Goal: Information Seeking & Learning: Learn about a topic

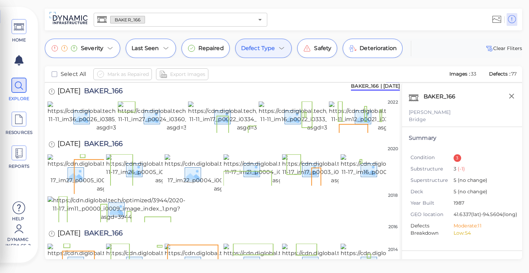
click at [274, 49] on div "Defect Type" at bounding box center [263, 48] width 57 height 19
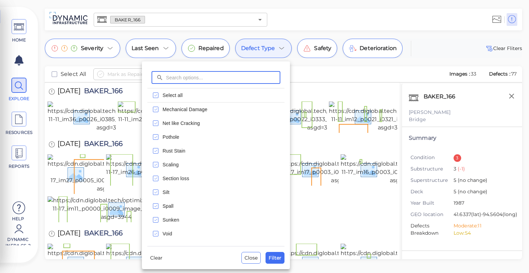
scroll to position [275, 0]
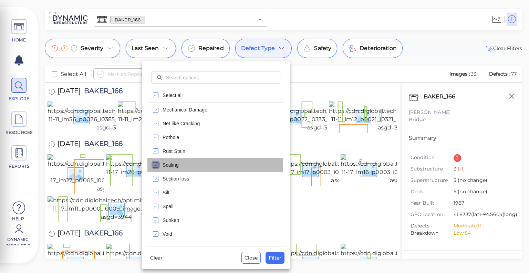
click at [158, 164] on rect "checkbox" at bounding box center [155, 164] width 5 height 5
click at [158, 164] on icon "checkbox" at bounding box center [156, 165] width 8 height 8
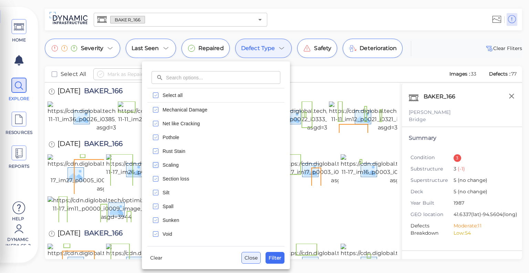
click at [249, 257] on span "Close" at bounding box center [251, 257] width 13 height 8
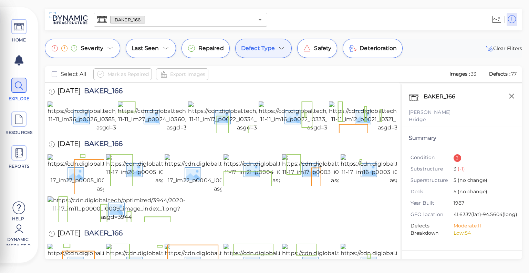
click at [273, 55] on div "Defect Type" at bounding box center [263, 48] width 57 height 19
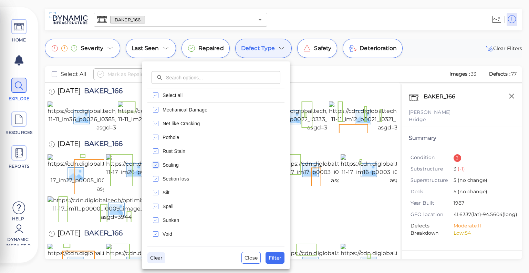
click at [154, 261] on span "Clear" at bounding box center [156, 257] width 12 height 8
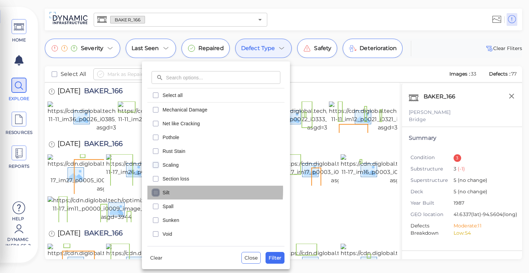
click at [155, 190] on icon "checkbox" at bounding box center [156, 192] width 8 height 8
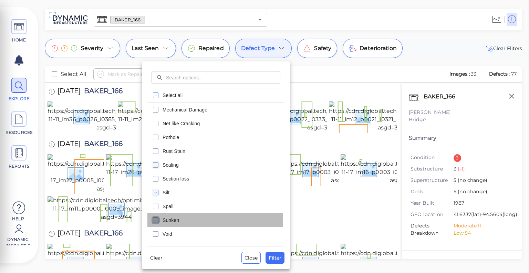
click at [157, 221] on icon "checkbox" at bounding box center [156, 220] width 8 height 8
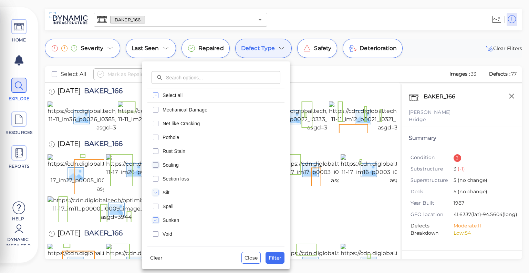
scroll to position [276, 0]
click at [277, 261] on span "Filter" at bounding box center [275, 257] width 13 height 8
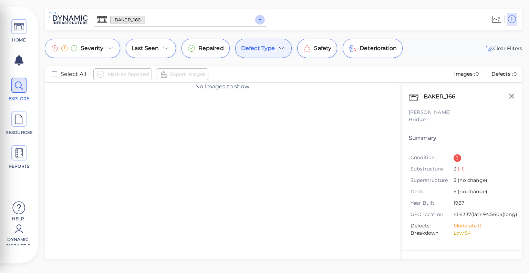
click at [260, 17] on icon "Open" at bounding box center [260, 20] width 8 height 8
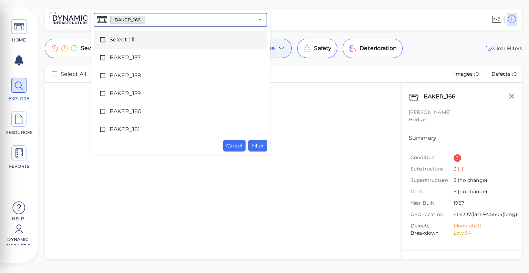
click at [102, 41] on icon at bounding box center [102, 39] width 7 height 7
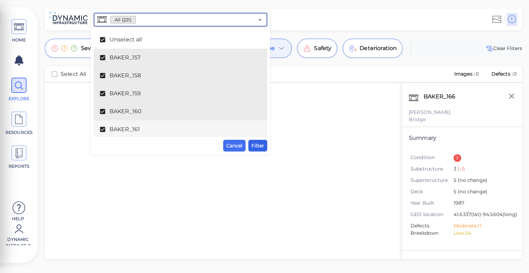
click at [259, 147] on span "Filter" at bounding box center [258, 145] width 13 height 8
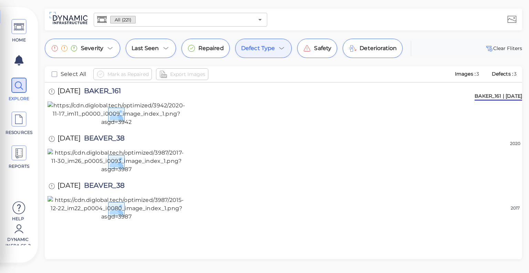
scroll to position [14, 0]
click at [152, 126] on img at bounding box center [117, 113] width 138 height 25
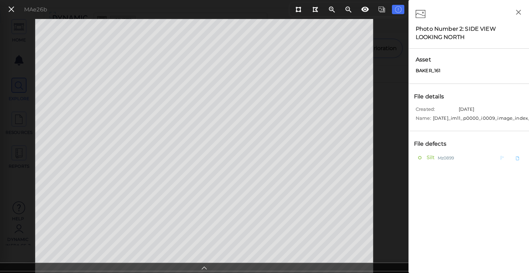
click at [430, 162] on span "Silt" at bounding box center [430, 157] width 10 height 9
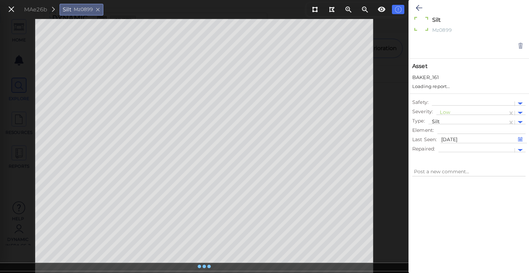
type textarea "x"
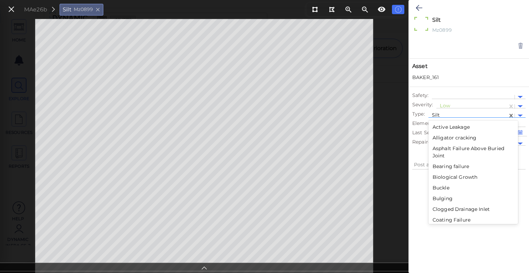
click at [449, 113] on div at bounding box center [468, 115] width 72 height 7
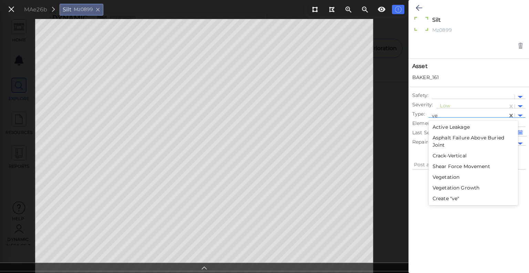
type input "v"
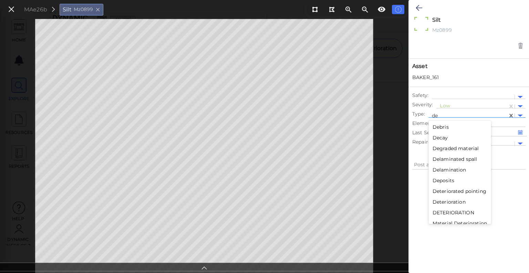
type input "deb"
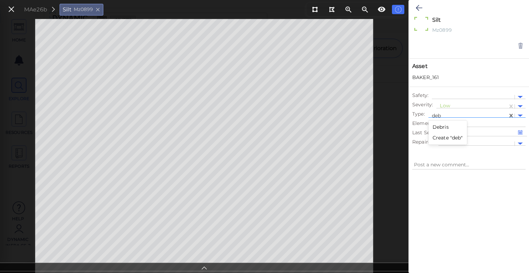
click at [444, 127] on div "Debris" at bounding box center [448, 127] width 39 height 11
type textarea "x"
type textarea "Debris"
type textarea "x"
click at [17, 11] on button at bounding box center [12, 9] width 12 height 10
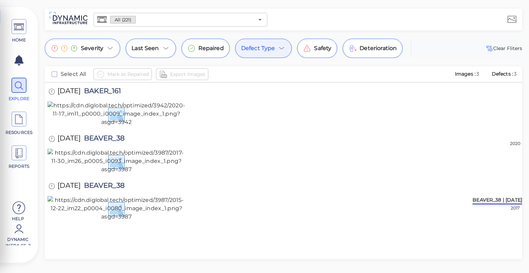
scroll to position [108, 0]
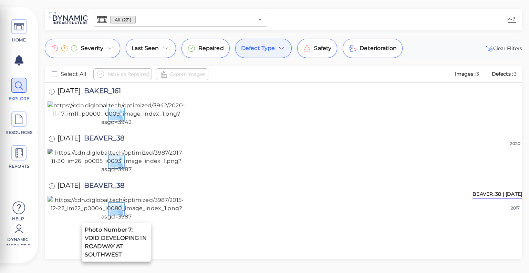
click at [176, 162] on img at bounding box center [117, 161] width 138 height 25
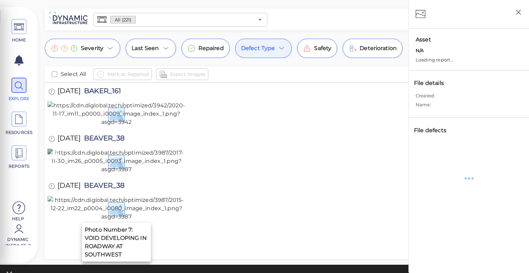
click at [176, 162] on img at bounding box center [117, 161] width 138 height 25
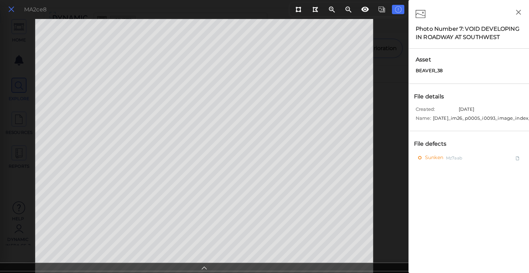
click at [14, 11] on icon at bounding box center [12, 9] width 8 height 9
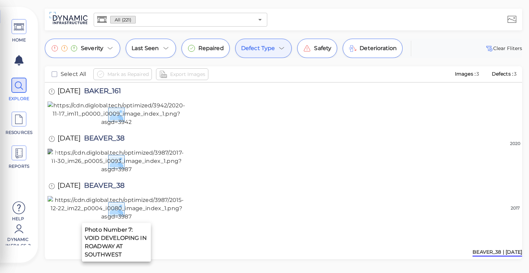
scroll to position [184, 0]
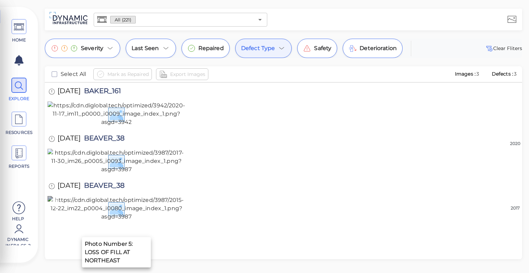
click at [153, 196] on img at bounding box center [117, 208] width 138 height 25
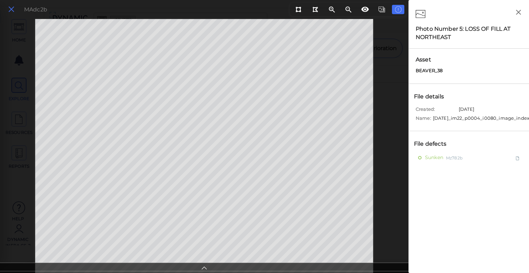
click at [16, 8] on button at bounding box center [12, 9] width 12 height 10
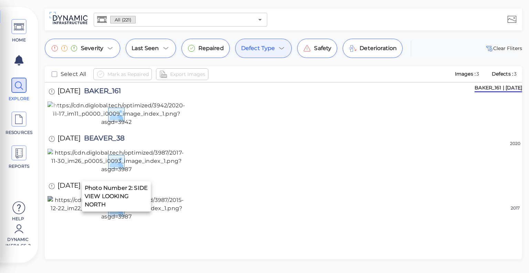
scroll to position [7, 0]
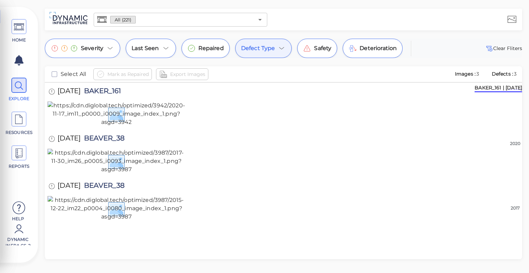
click at [278, 45] on icon at bounding box center [282, 48] width 8 height 8
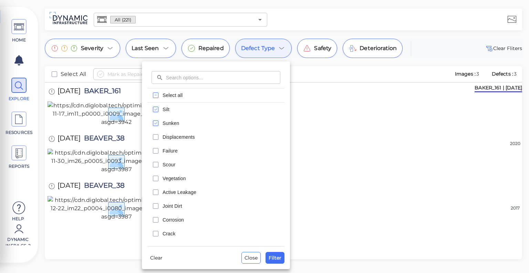
drag, startPoint x: 277, startPoint y: 45, endPoint x: 160, endPoint y: 108, distance: 132.6
click at [160, 108] on div "​ ​ Select all Silt Sunken Displacements Failure Scour Vegetation Active Leakag…" at bounding box center [264, 137] width 529 height 269
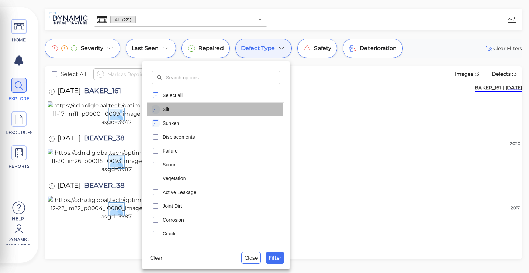
click at [160, 108] on div "Silt" at bounding box center [216, 109] width 137 height 14
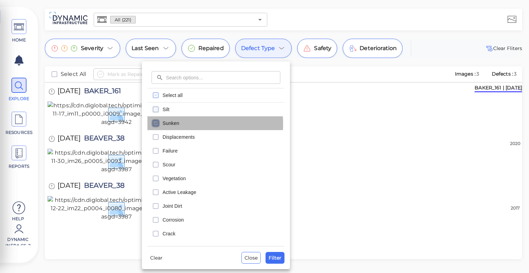
click at [156, 123] on icon "checkbox" at bounding box center [156, 123] width 8 height 8
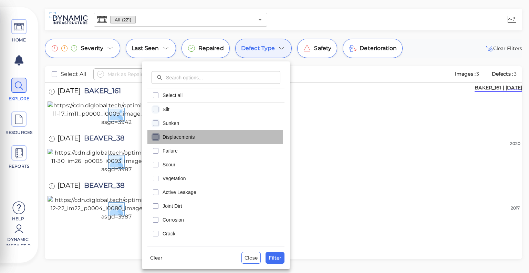
click at [157, 136] on icon "checkbox" at bounding box center [156, 137] width 8 height 8
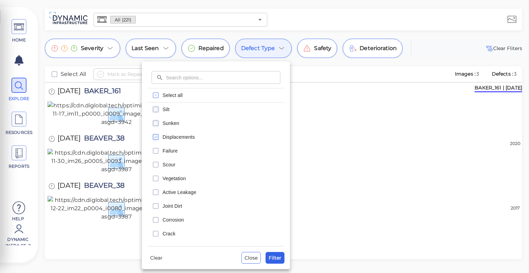
click at [277, 255] on span "Filter" at bounding box center [275, 257] width 13 height 8
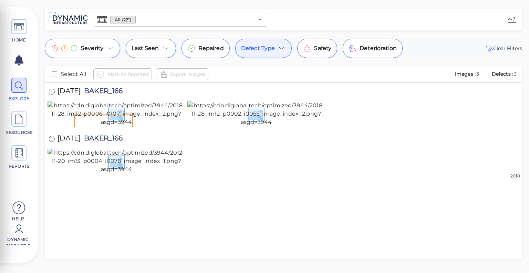
scroll to position [58, 0]
click at [156, 173] on img at bounding box center [117, 161] width 138 height 25
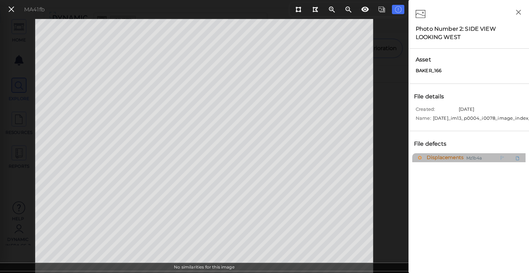
click at [437, 160] on span "Displacements" at bounding box center [444, 157] width 39 height 9
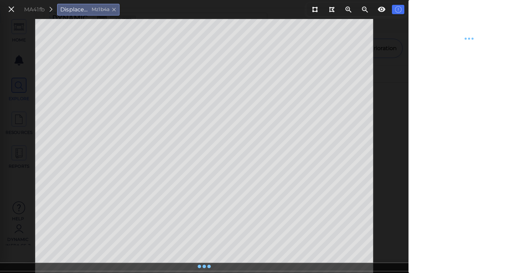
type textarea "x"
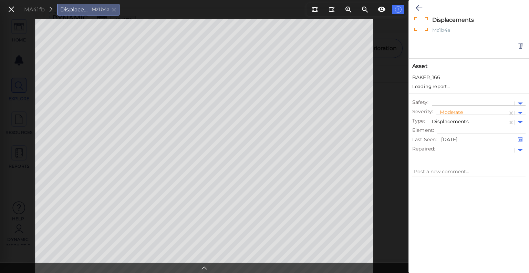
type textarea "x"
click at [14, 8] on icon at bounding box center [12, 9] width 8 height 9
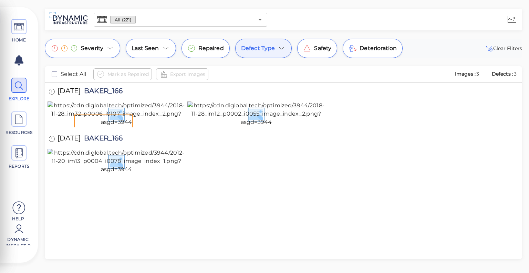
click at [278, 48] on icon at bounding box center [282, 48] width 8 height 8
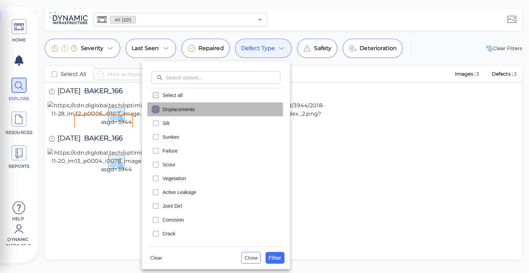
click at [158, 112] on icon "checkbox" at bounding box center [156, 109] width 8 height 8
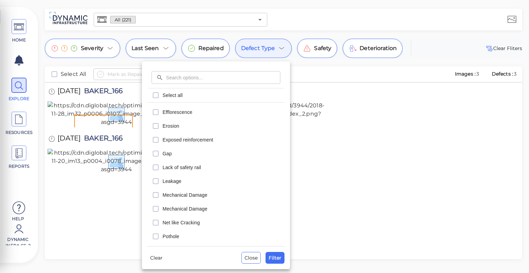
scroll to position [204, 0]
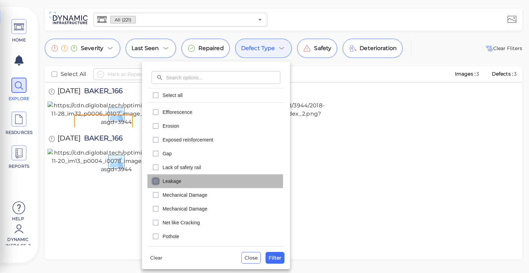
click at [156, 181] on icon "checkbox" at bounding box center [156, 181] width 8 height 8
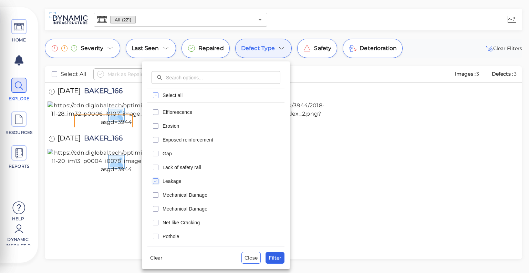
click at [284, 257] on button "Filter" at bounding box center [275, 258] width 19 height 12
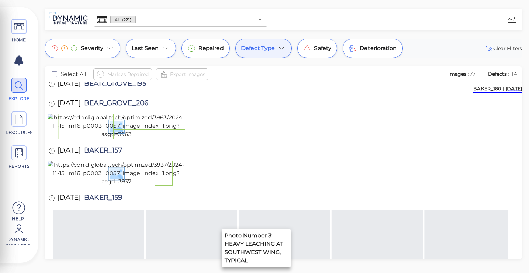
scroll to position [268, 0]
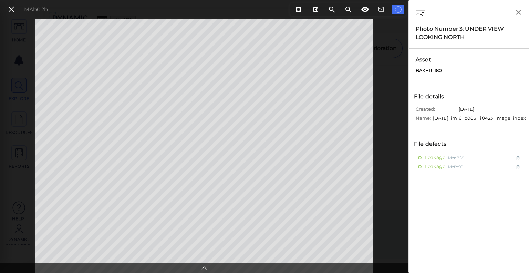
click at [431, 198] on div "Leakage Mza859 Leakage Mzfd99" at bounding box center [469, 254] width 113 height 202
click at [17, 11] on button at bounding box center [12, 9] width 12 height 10
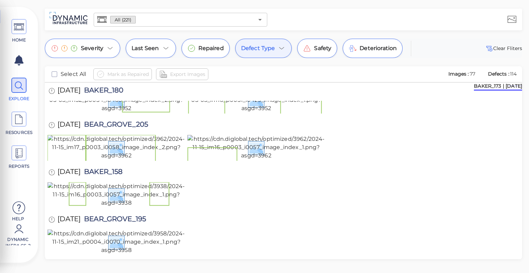
scroll to position [104, 0]
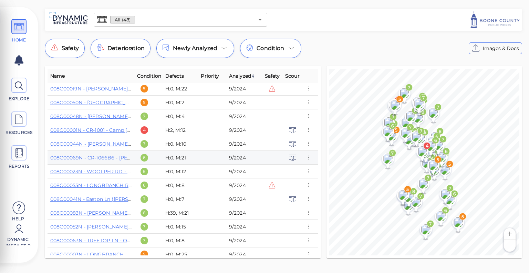
scroll to position [83, 0]
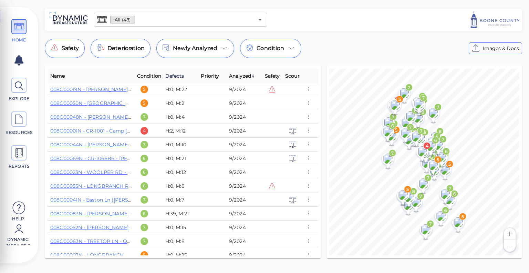
click at [179, 76] on span "Defects" at bounding box center [174, 76] width 19 height 8
click at [179, 76] on span "Defects" at bounding box center [176, 76] width 23 height 8
